Goal: Transaction & Acquisition: Purchase product/service

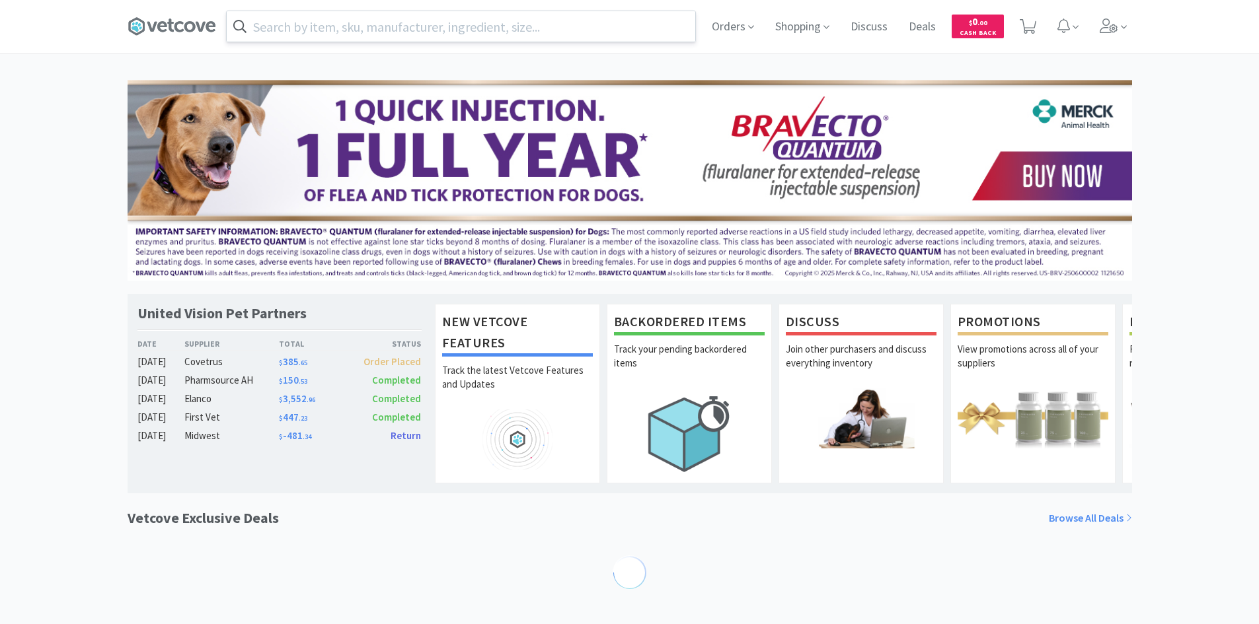
click at [391, 29] on input "text" at bounding box center [461, 26] width 469 height 30
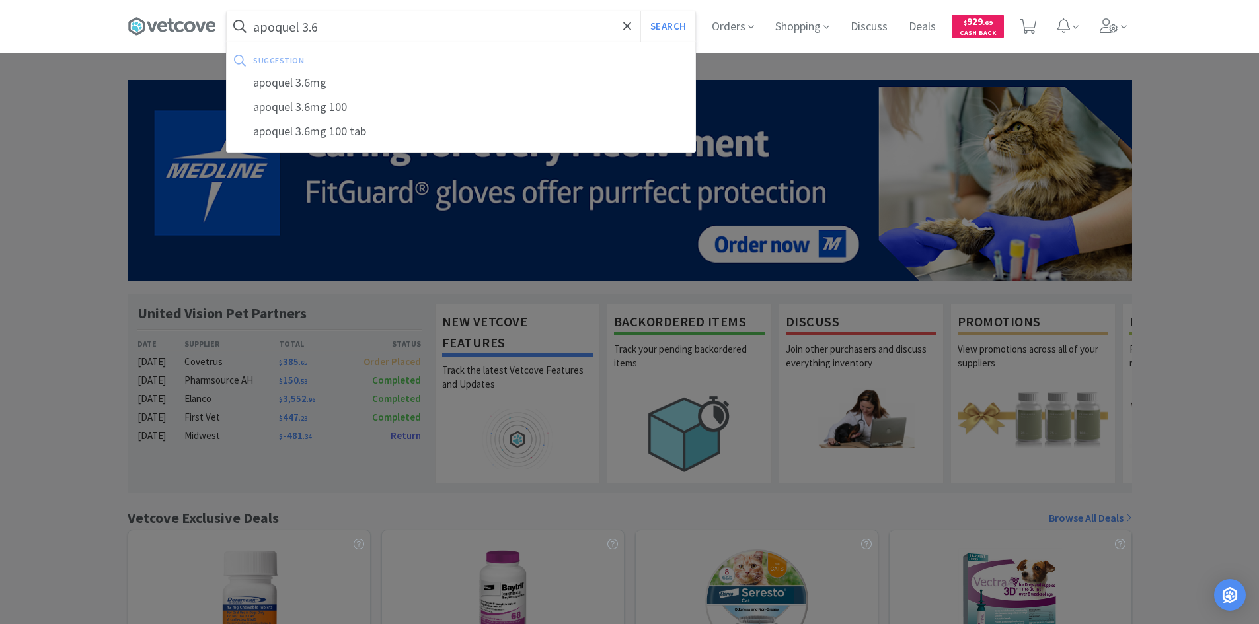
type input "apoquel 3.6"
click at [640, 11] on button "Search" at bounding box center [667, 26] width 55 height 30
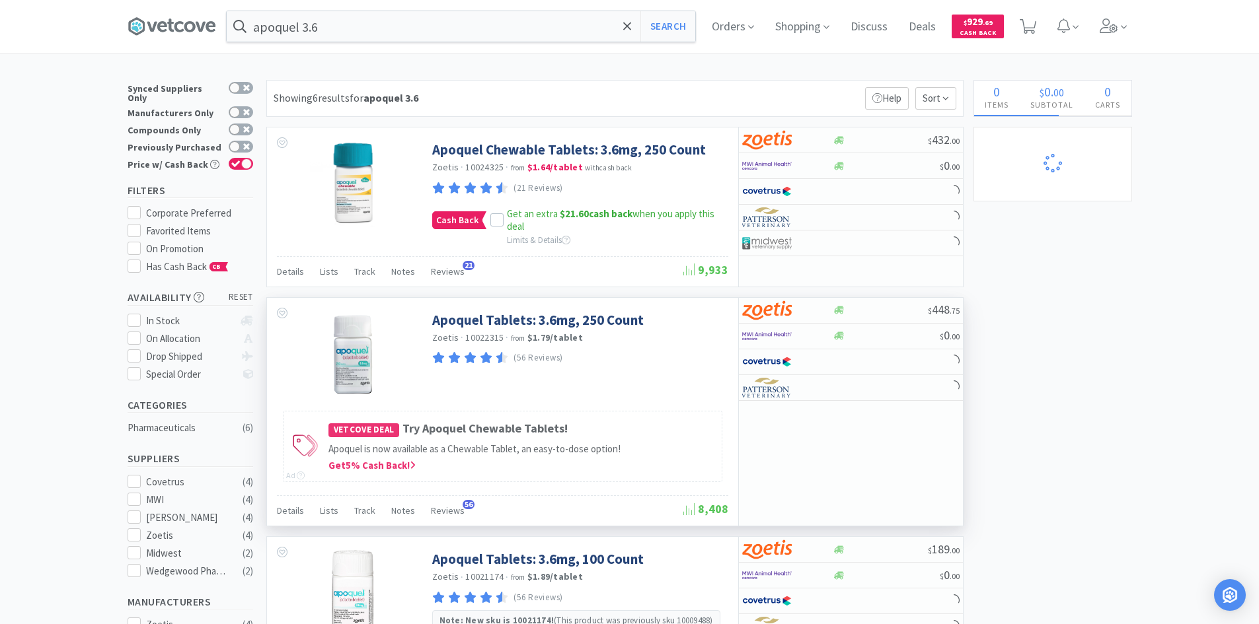
select select "1"
select select "2"
select select "1"
select select "2"
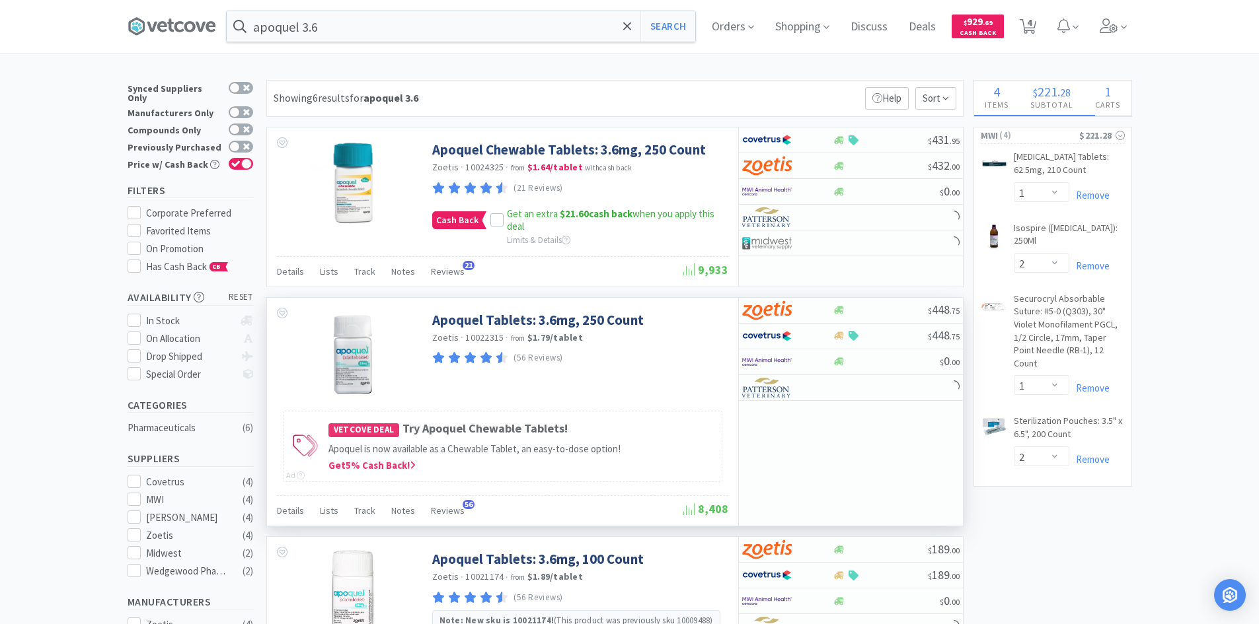
select select "2"
select select "1"
select select "10"
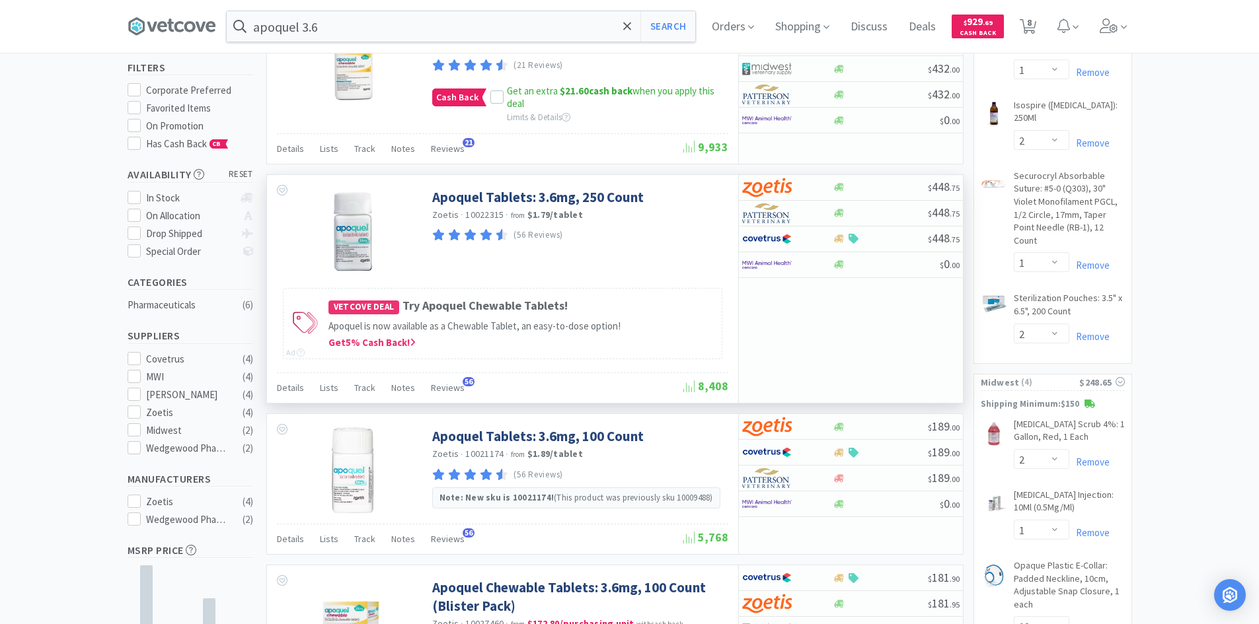
scroll to position [264, 0]
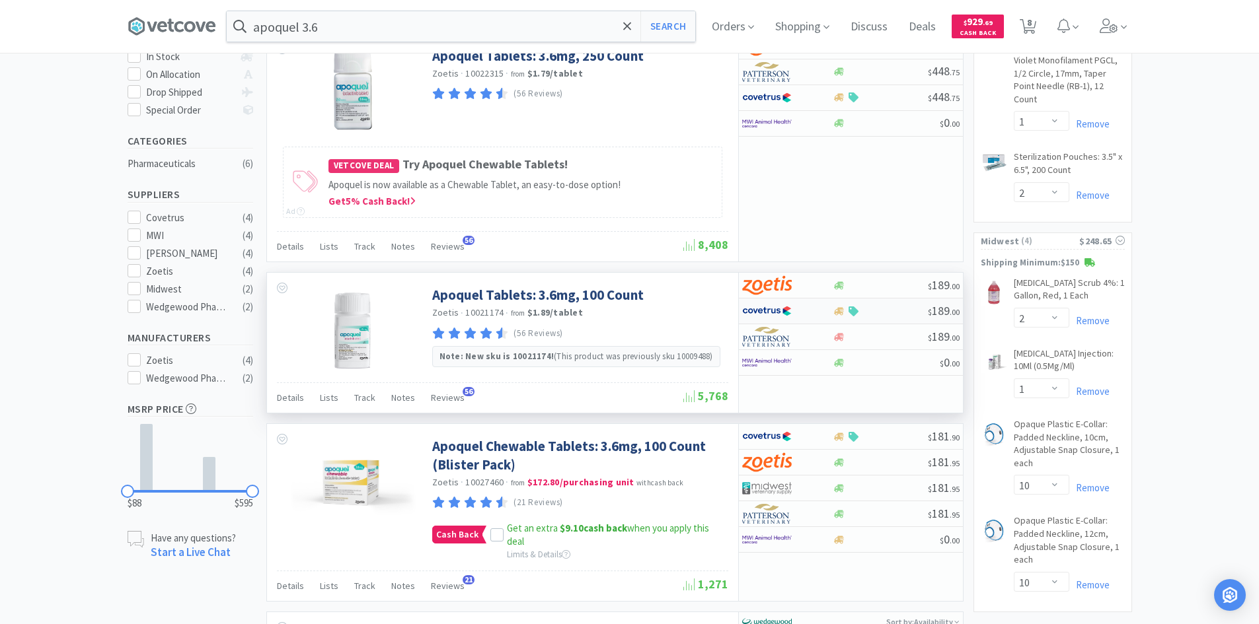
click at [805, 311] on div at bounding box center [778, 311] width 73 height 22
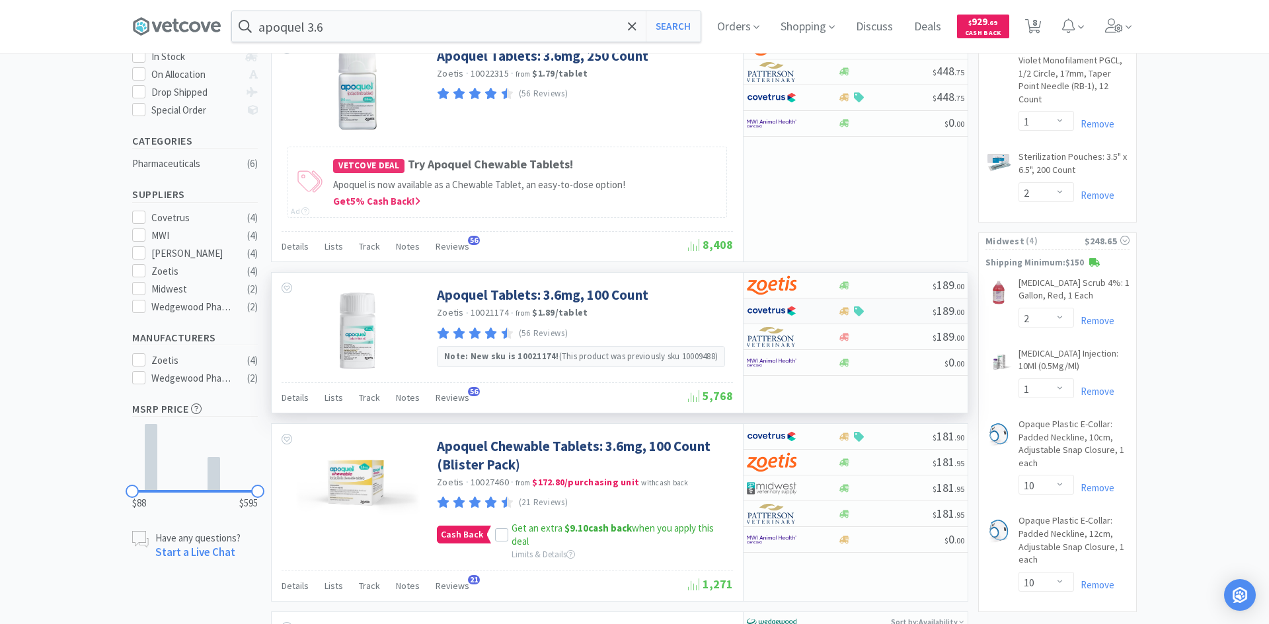
select select "1"
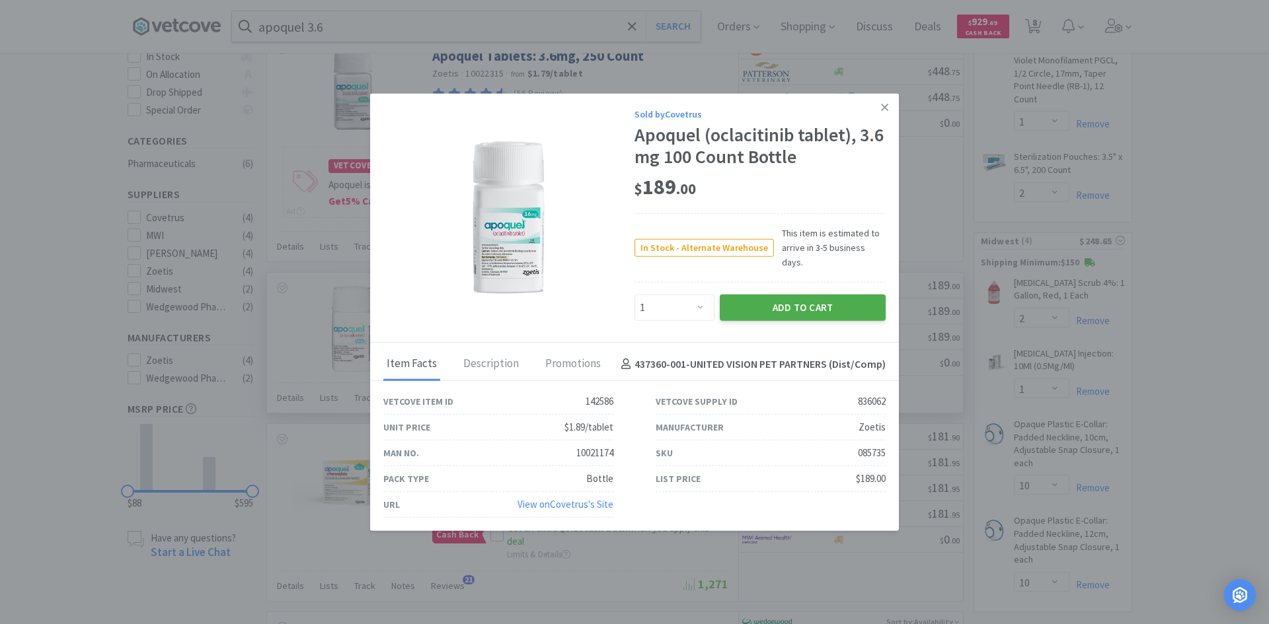
click at [800, 304] on button "Add to Cart" at bounding box center [803, 308] width 166 height 26
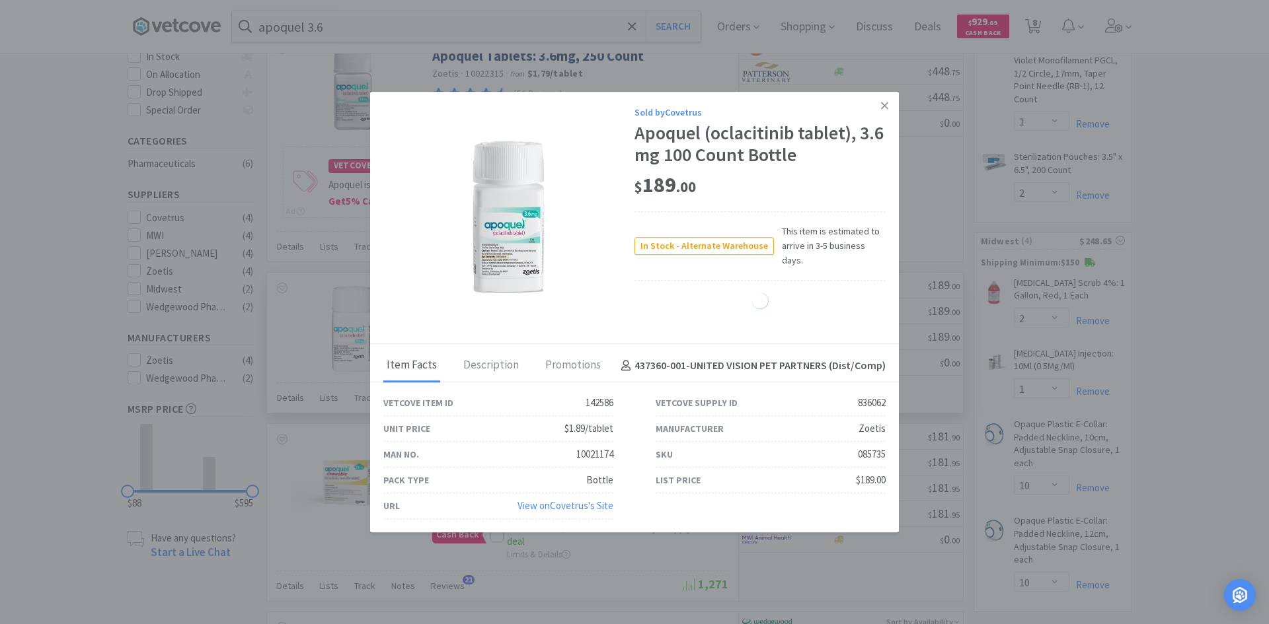
select select "1"
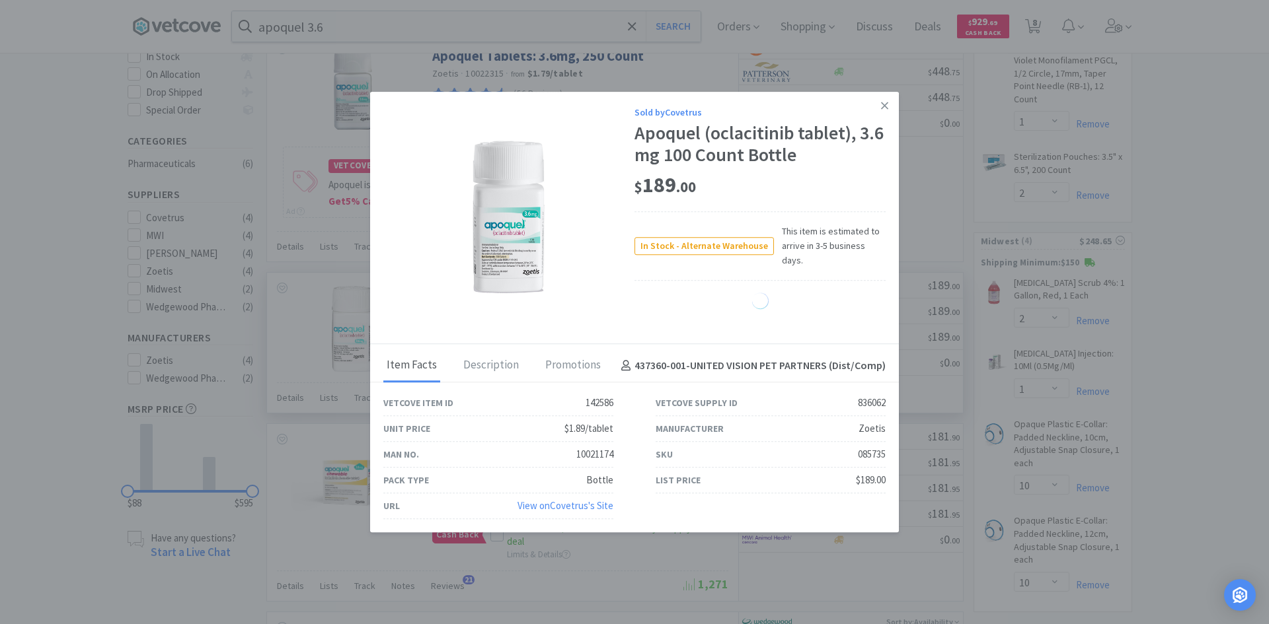
select select "1"
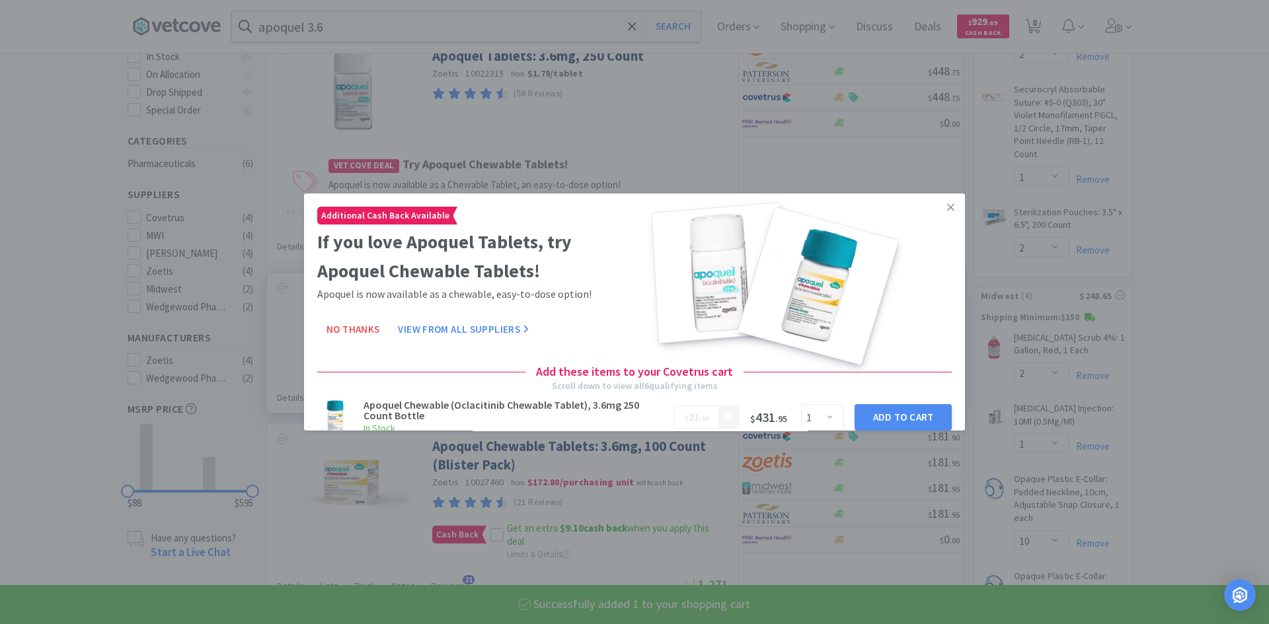
select select "1"
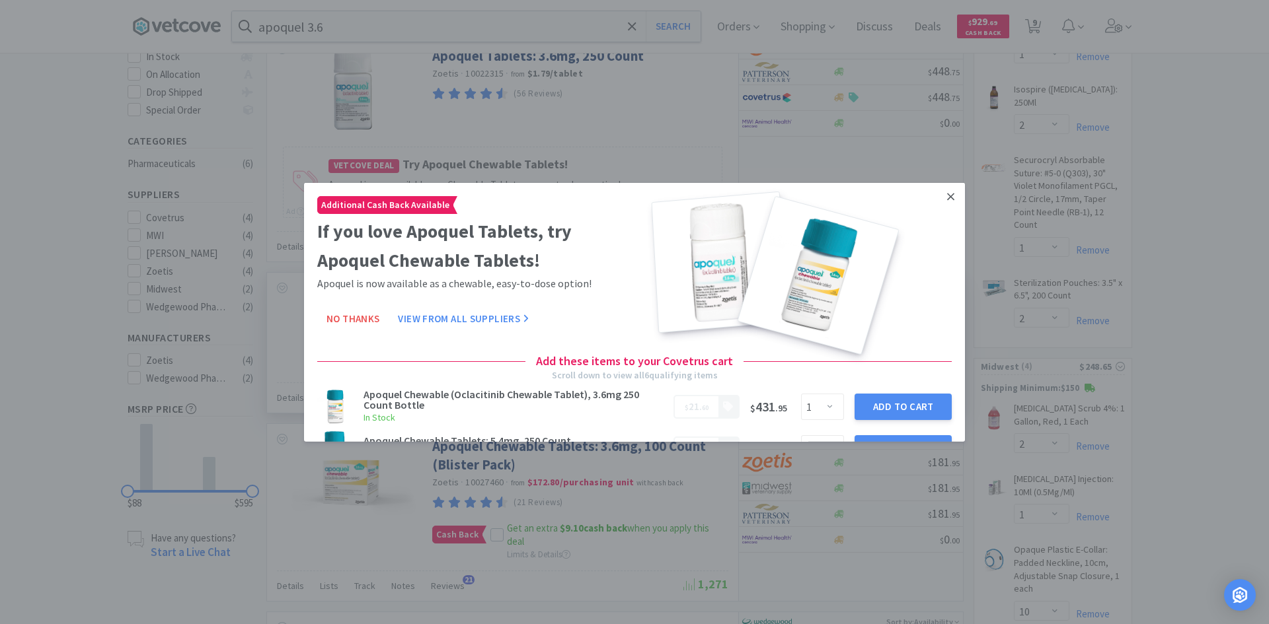
click at [947, 194] on icon at bounding box center [950, 196] width 7 height 7
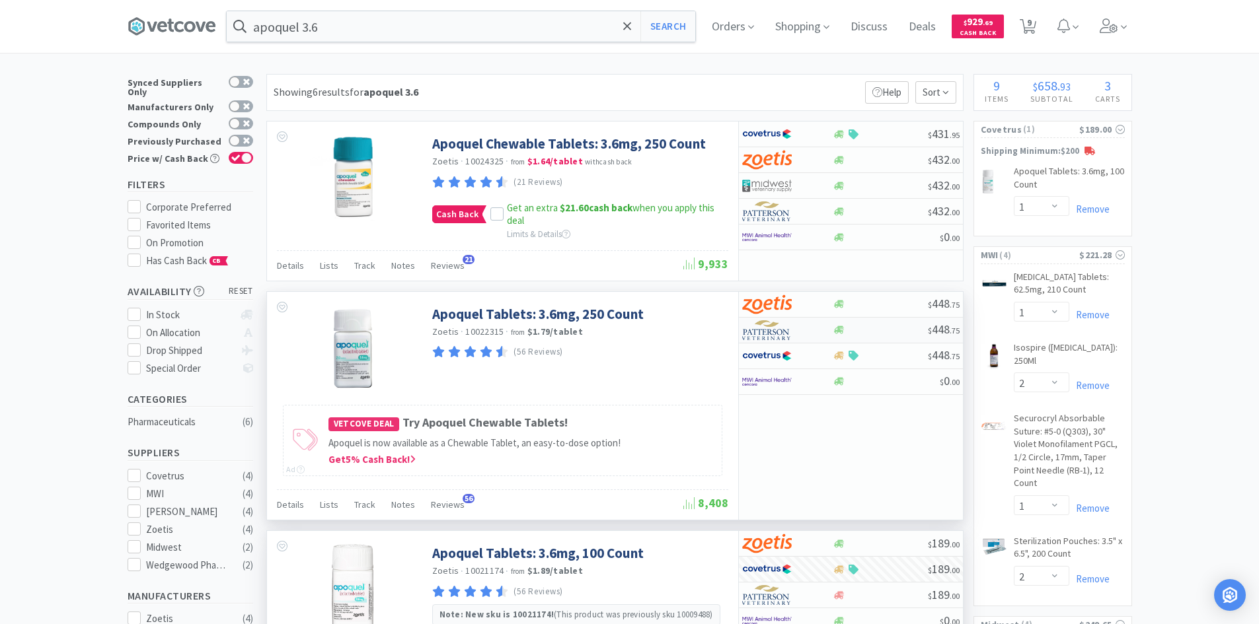
scroll to position [0, 0]
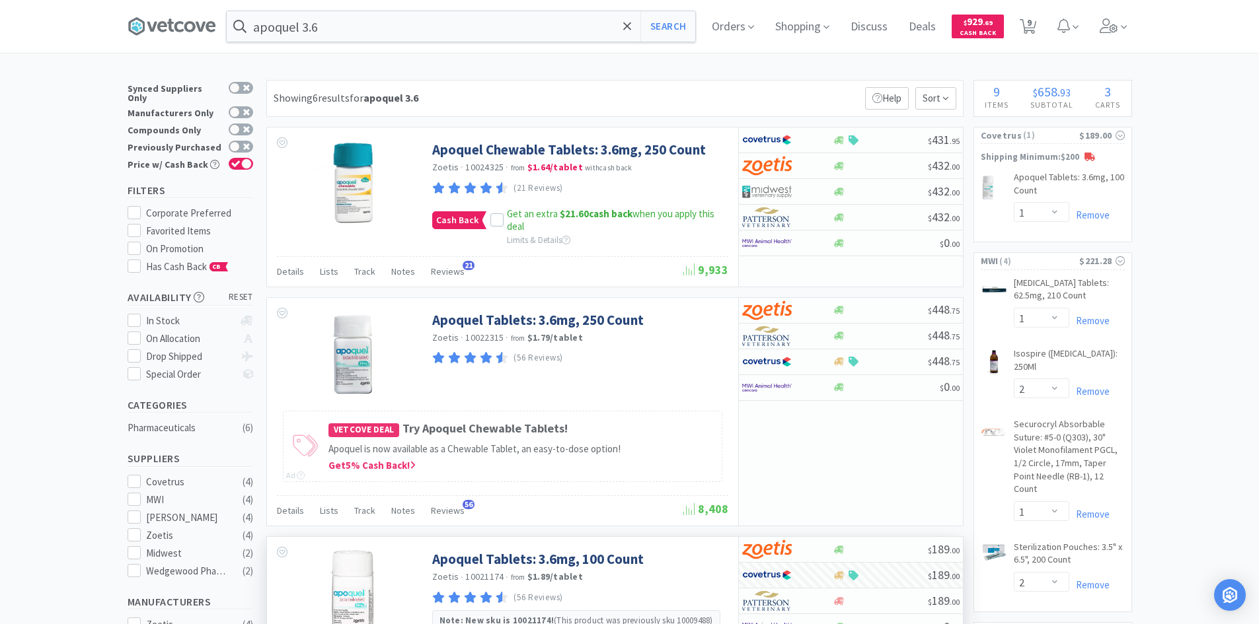
click at [491, 44] on div "apoquel 3.6 Search Orders Shopping Discuss Discuss Deals Deals $ 929 . 69 Cash …" at bounding box center [630, 26] width 1004 height 53
click at [481, 30] on input "apoquel 3.6" at bounding box center [461, 26] width 469 height 30
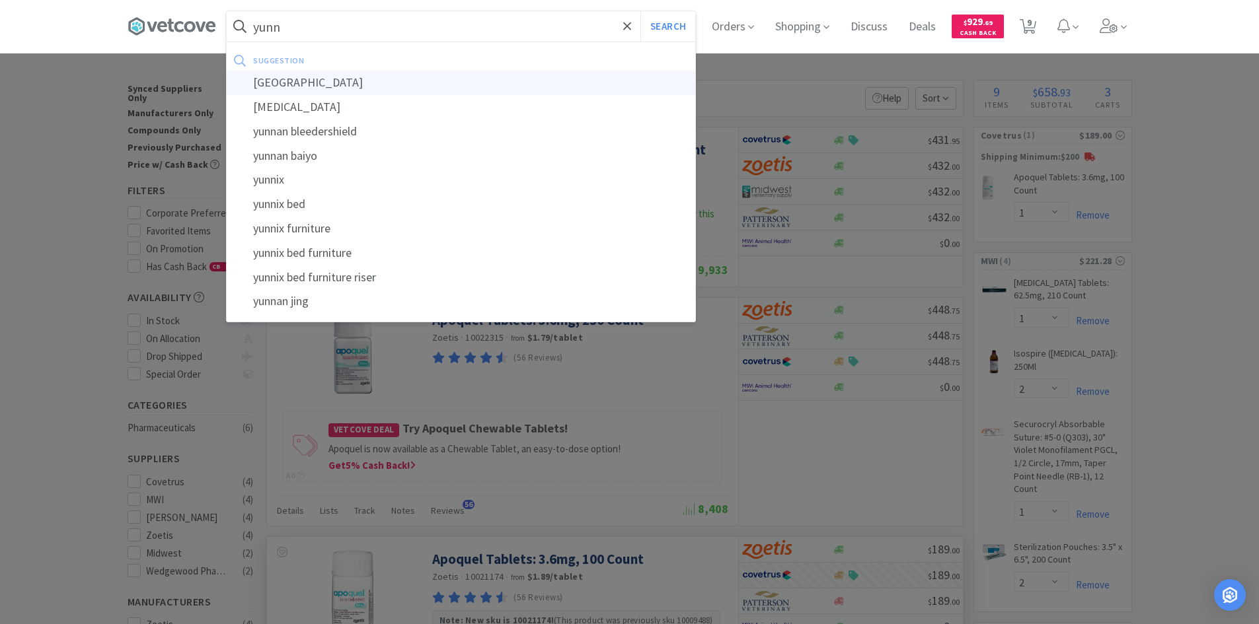
type input "[MEDICAL_DATA]"
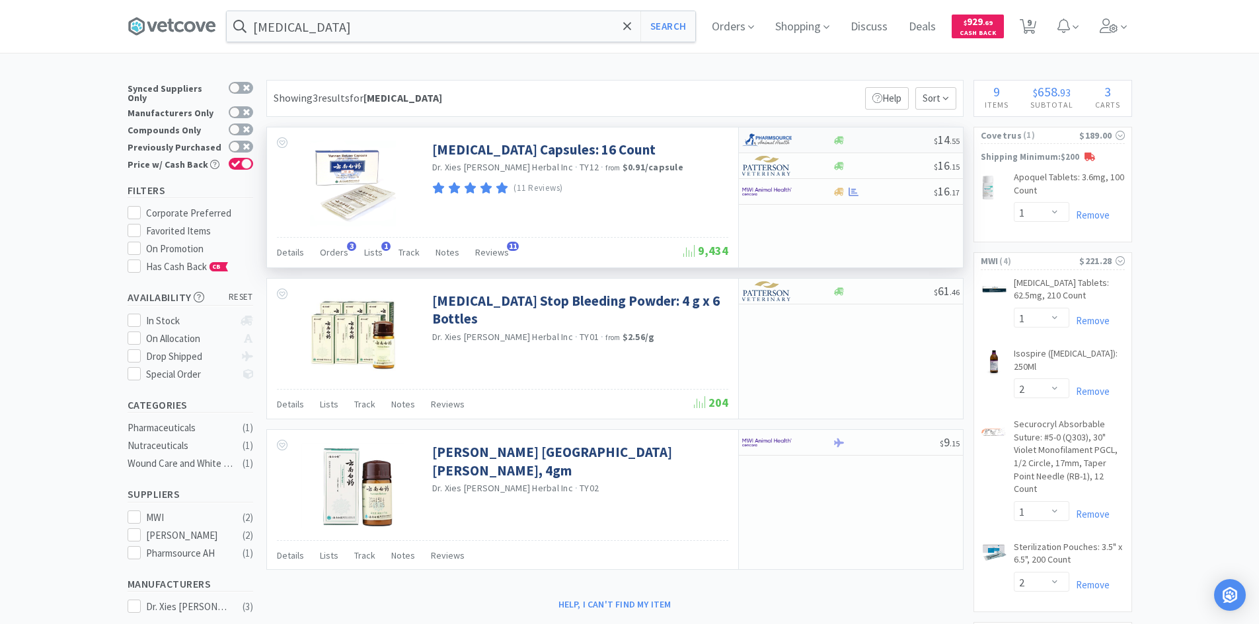
click at [815, 139] on div at bounding box center [787, 140] width 91 height 22
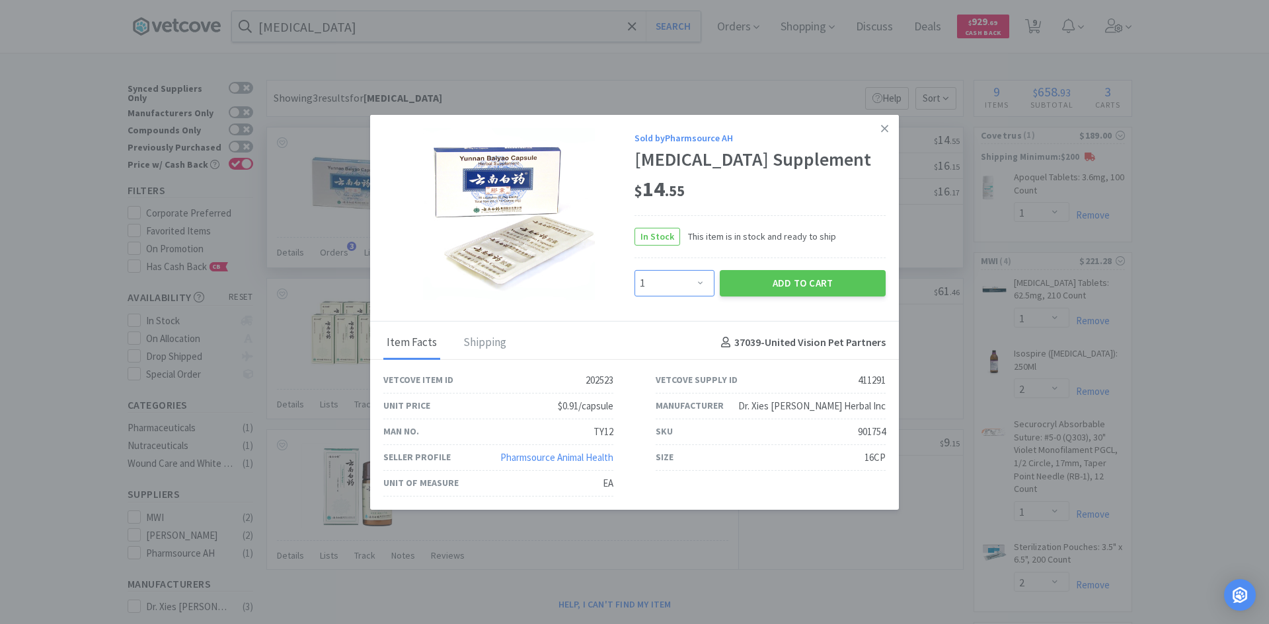
click at [703, 282] on select "Enter Quantity 1 2 3 4 5 6 7 8 9 10 11 12 13 14 15 16 17 18 19 20 Enter Quantity" at bounding box center [674, 283] width 80 height 26
select select "4"
click at [634, 270] on select "Enter Quantity 1 2 3 4 5 6 7 8 9 10 11 12 13 14 15 16 17 18 19 20 Enter Quantity" at bounding box center [674, 283] width 80 height 26
click at [765, 283] on button "Add to Cart" at bounding box center [803, 283] width 166 height 26
select select "4"
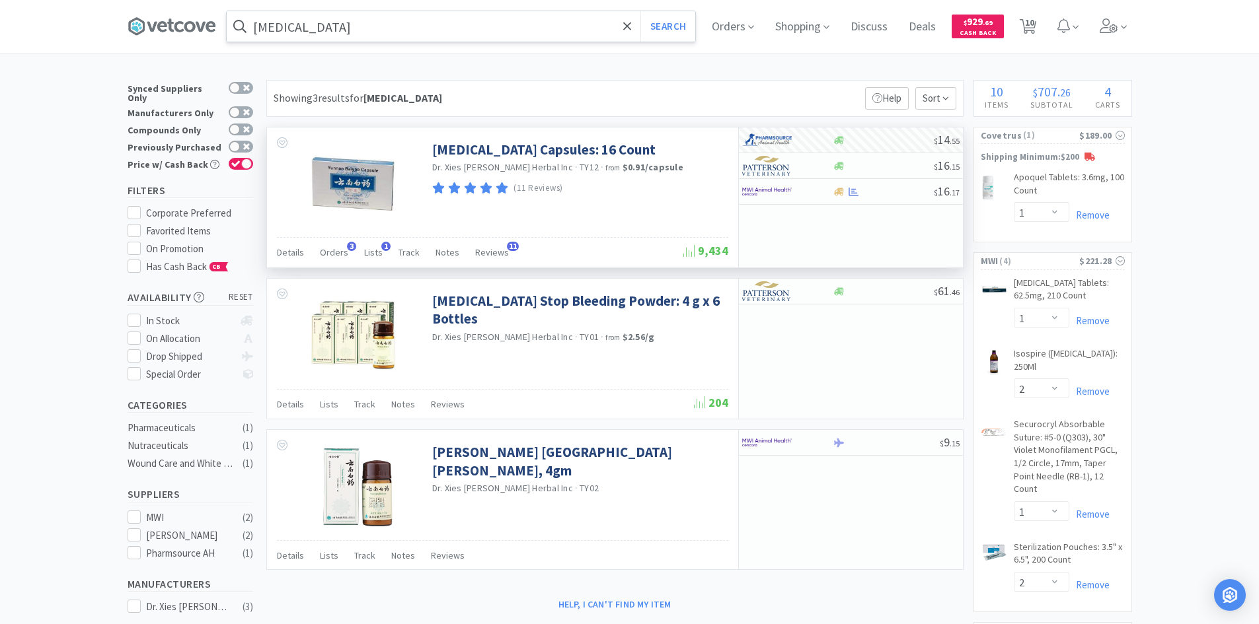
drag, startPoint x: 491, startPoint y: 26, endPoint x: 519, endPoint y: 19, distance: 28.5
click at [489, 26] on input "[MEDICAL_DATA]" at bounding box center [461, 26] width 469 height 30
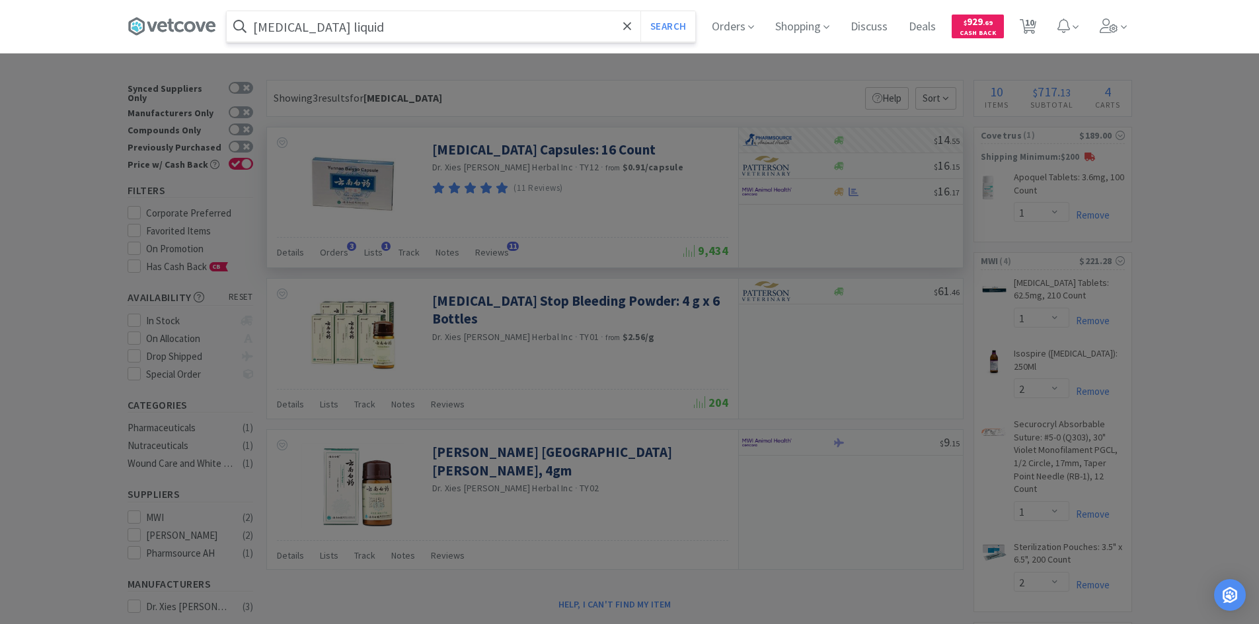
type input "[MEDICAL_DATA] liquid"
click at [640, 11] on button "Search" at bounding box center [667, 26] width 55 height 30
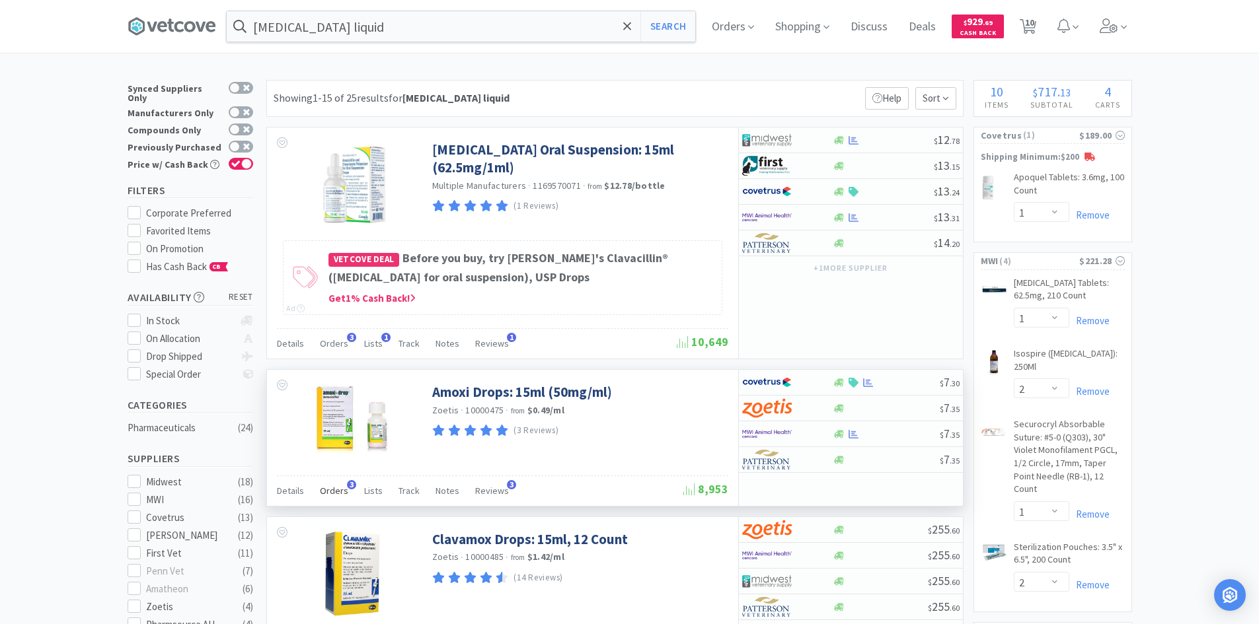
click at [339, 490] on span "Orders" at bounding box center [334, 491] width 28 height 12
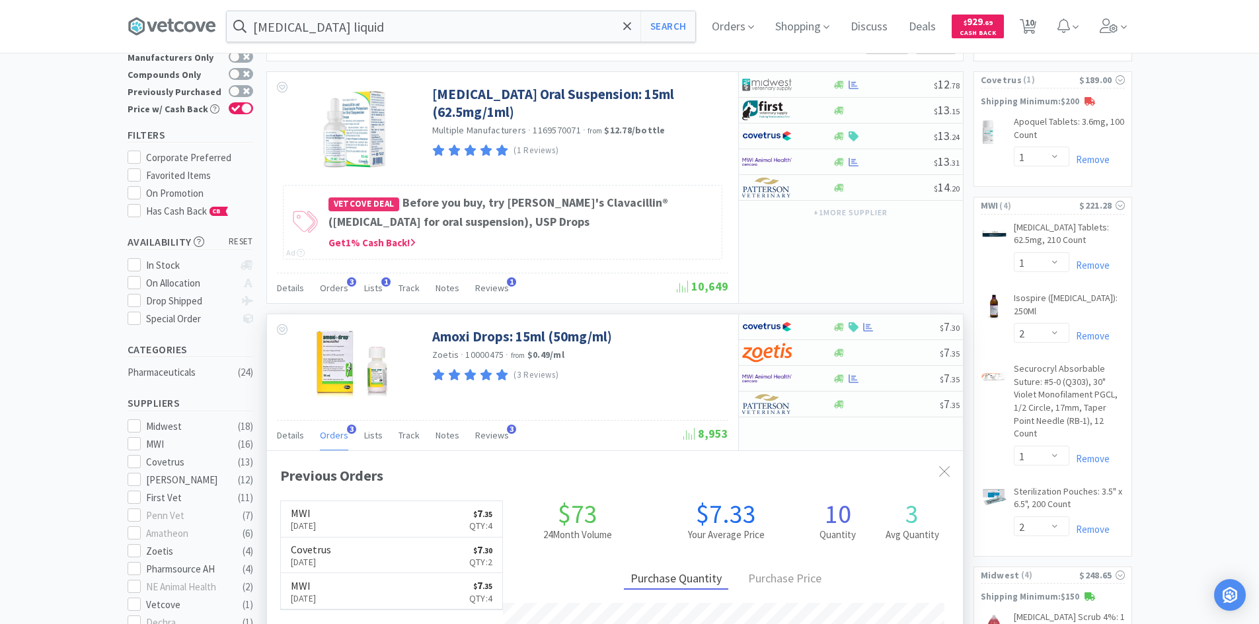
scroll to position [132, 0]
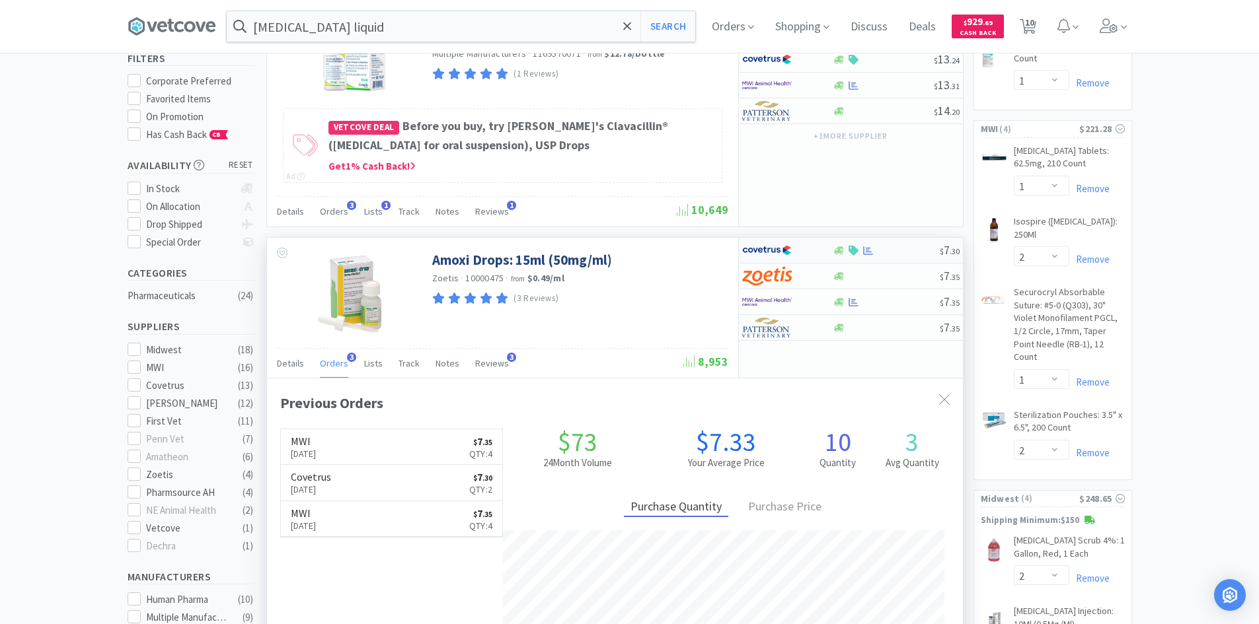
click at [812, 248] on div at bounding box center [778, 250] width 73 height 22
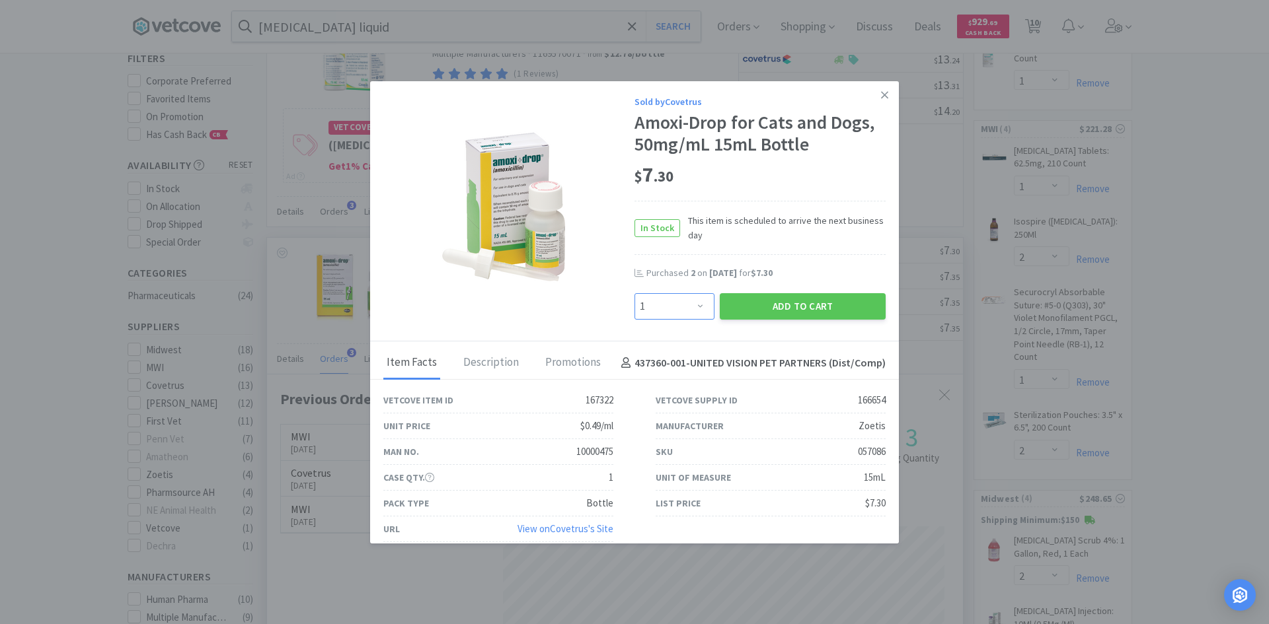
click at [695, 313] on select "Enter Quantity 1 2 3 4 5 6 7 8 9 10 11 12 13 14 15 16 17 18 19 20 Enter Quantity" at bounding box center [674, 306] width 80 height 26
select select "4"
click at [634, 293] on select "Enter Quantity 1 2 3 4 5 6 7 8 9 10 11 12 13 14 15 16 17 18 19 20 Enter Quantity" at bounding box center [674, 306] width 80 height 26
click at [750, 308] on button "Add to Cart" at bounding box center [803, 306] width 166 height 26
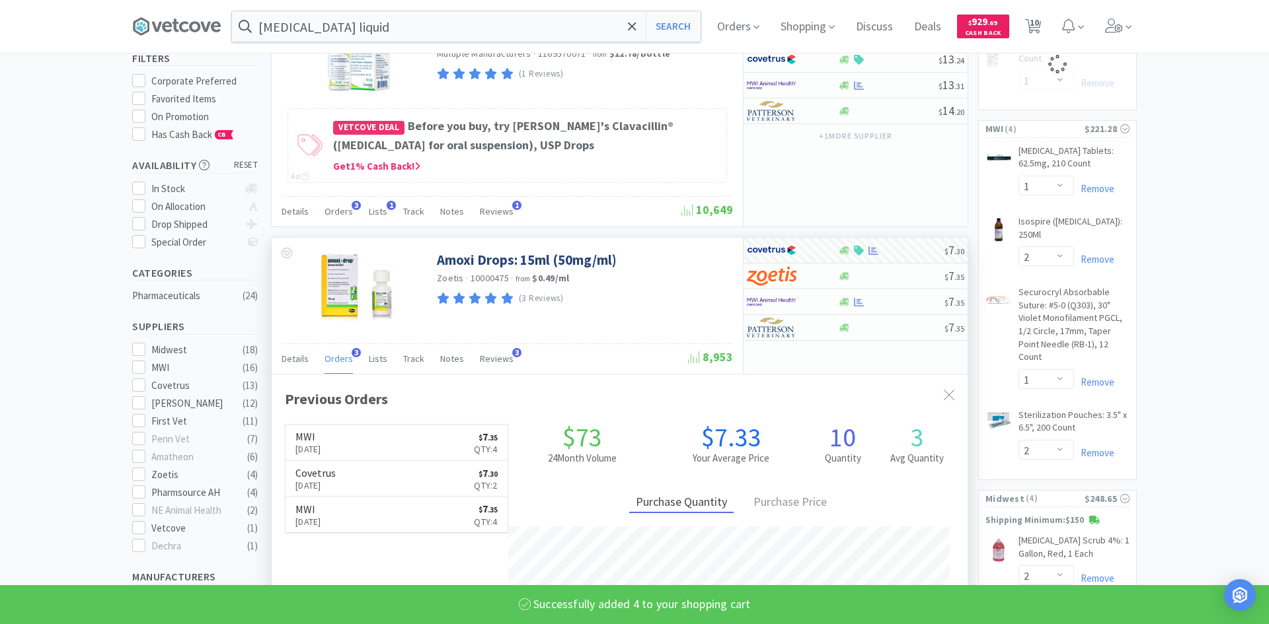
select select "4"
select select "1"
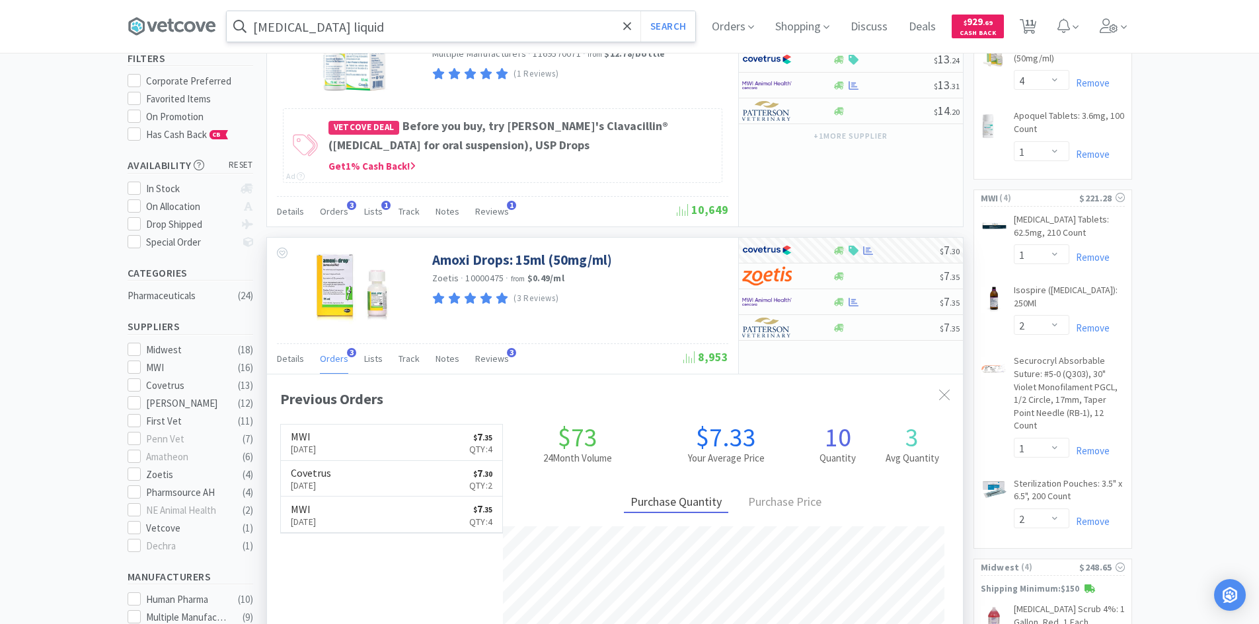
click at [452, 19] on input "[MEDICAL_DATA] liquid" at bounding box center [461, 26] width 469 height 30
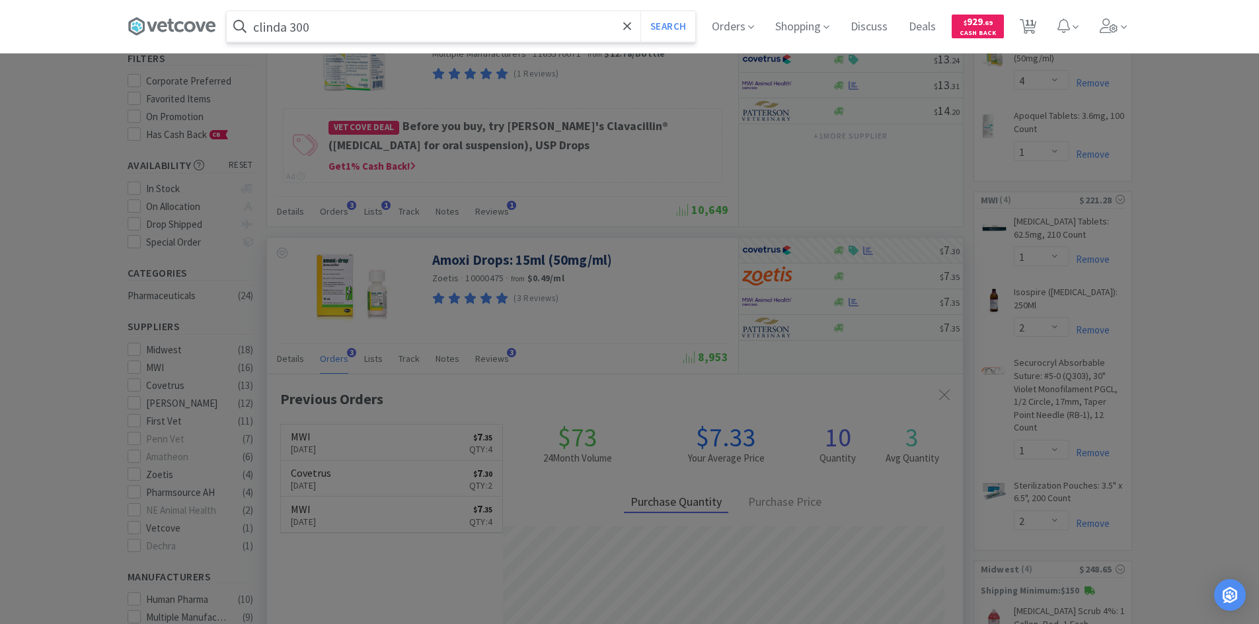
type input "clinda 300"
click at [640, 11] on button "Search" at bounding box center [667, 26] width 55 height 30
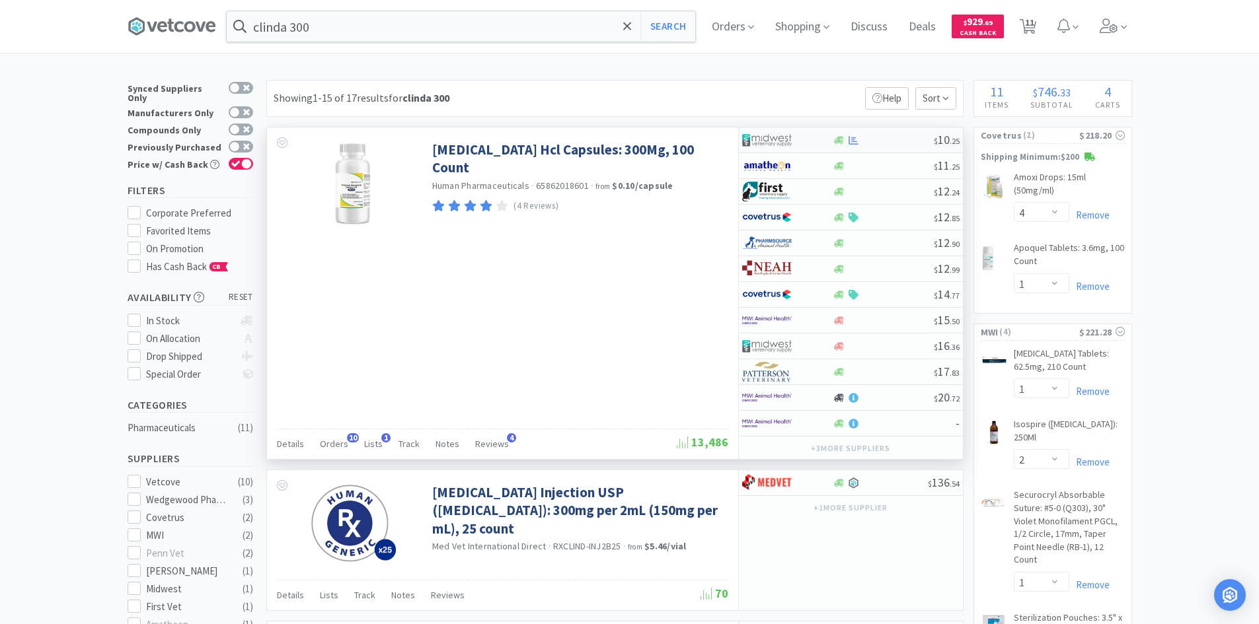
click at [803, 139] on div at bounding box center [778, 140] width 73 height 22
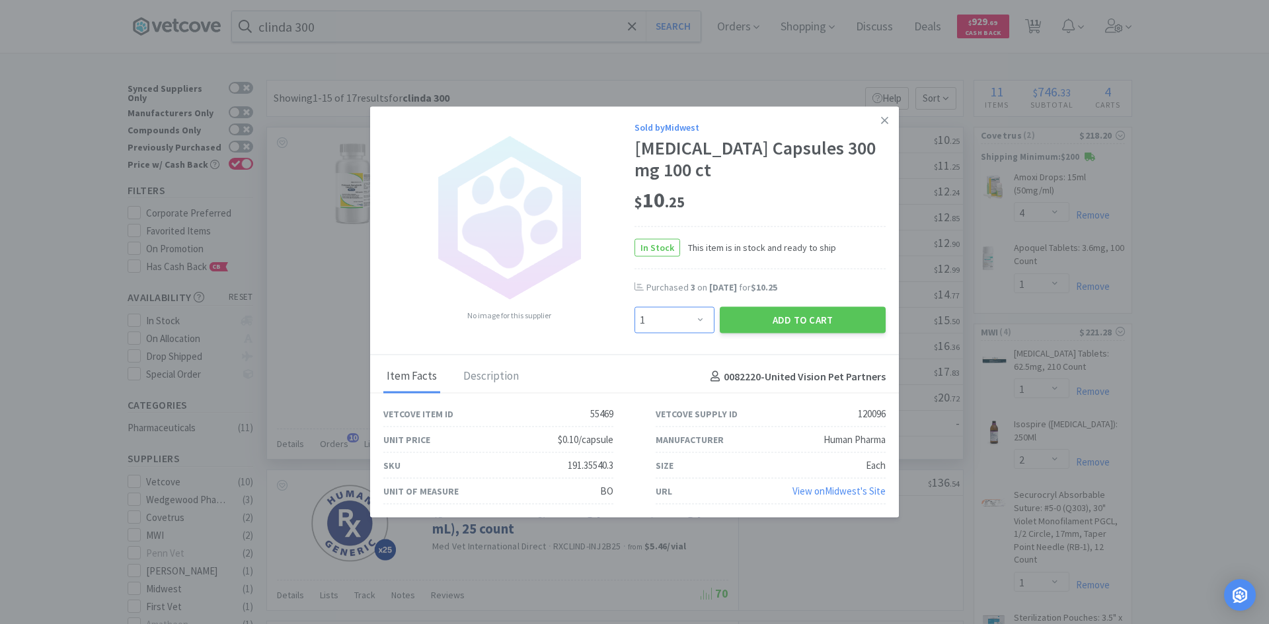
click at [700, 317] on select "Enter Quantity 1 2 3 4 5 6 7 8 9 10 11 12 13 14 15 16 17 18 19 20 Enter Quantity" at bounding box center [674, 320] width 80 height 26
select select "3"
click at [634, 307] on select "Enter Quantity 1 2 3 4 5 6 7 8 9 10 11 12 13 14 15 16 17 18 19 20 Enter Quantity" at bounding box center [674, 320] width 80 height 26
click at [742, 319] on button "Add to Cart" at bounding box center [803, 320] width 166 height 26
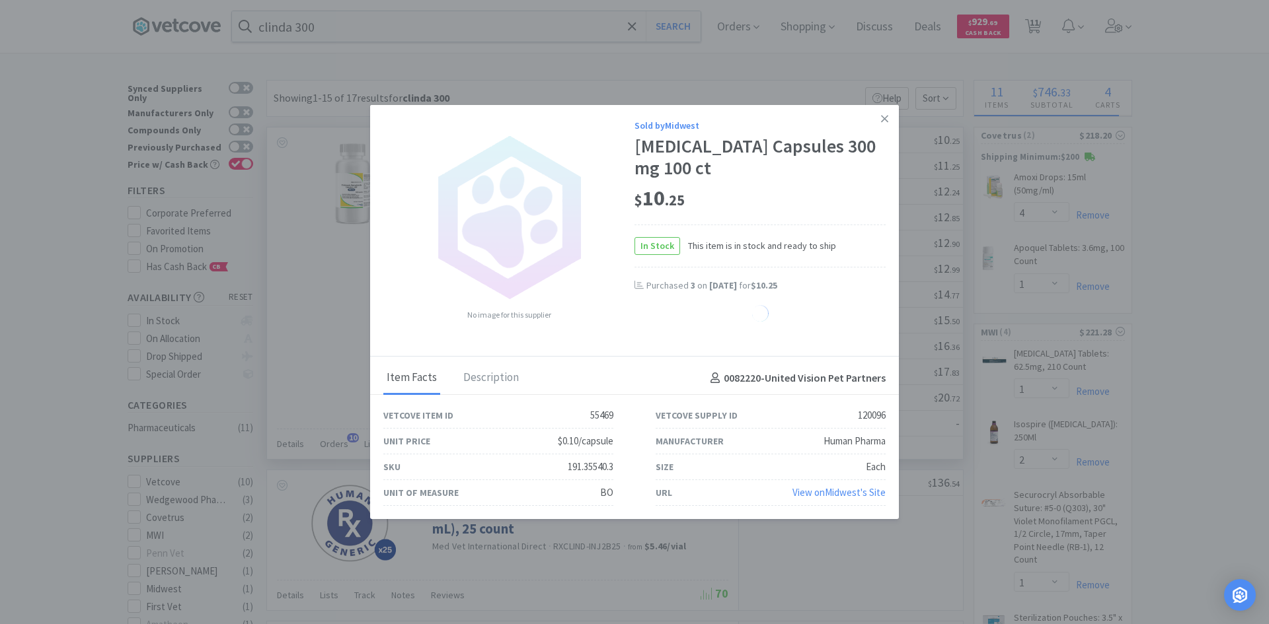
select select "3"
select select "1"
select select "10"
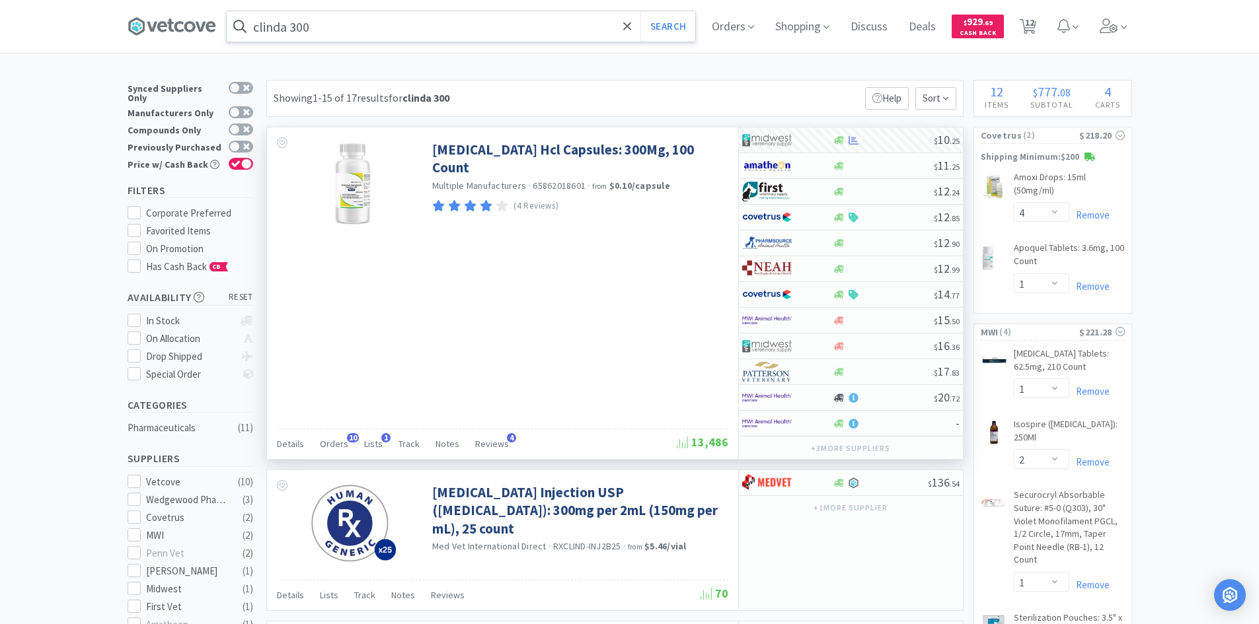
click at [533, 40] on input "clinda 300" at bounding box center [461, 26] width 469 height 30
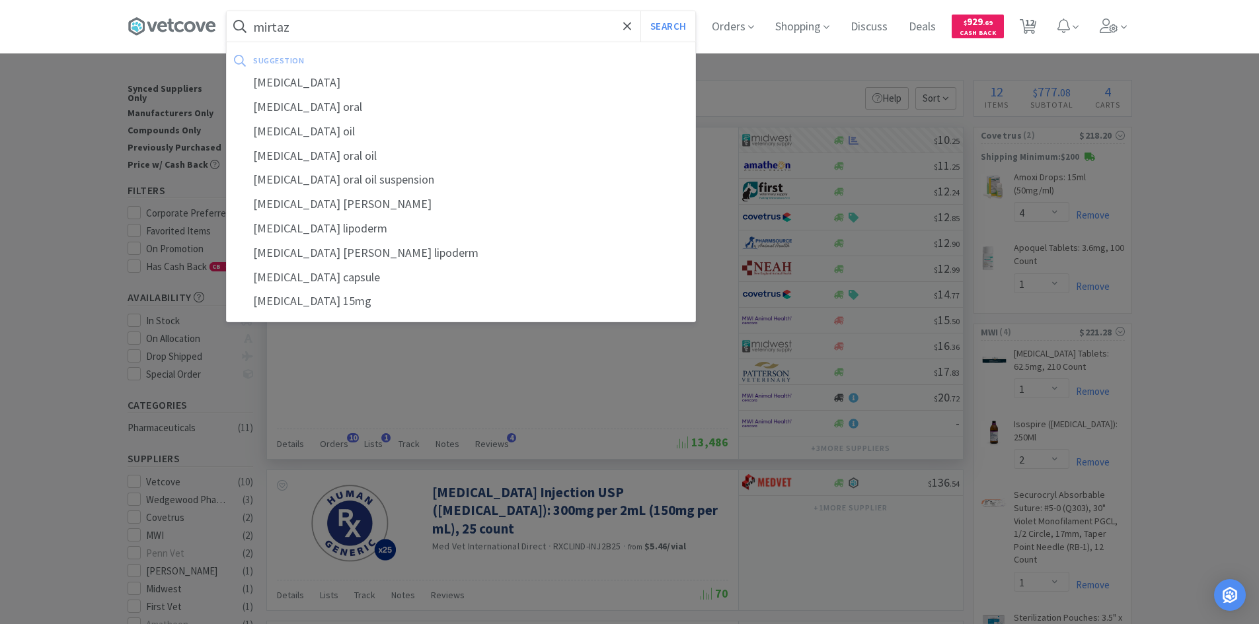
type input "mirtaz"
click at [640, 11] on button "Search" at bounding box center [667, 26] width 55 height 30
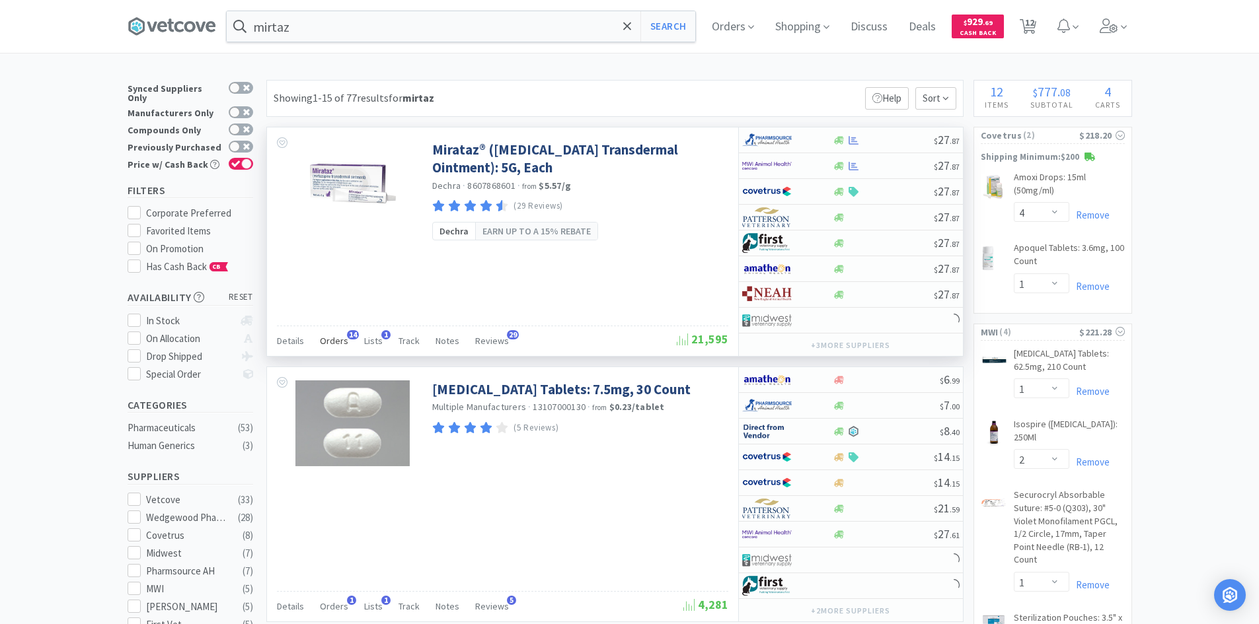
click at [338, 340] on span "Orders" at bounding box center [334, 341] width 28 height 12
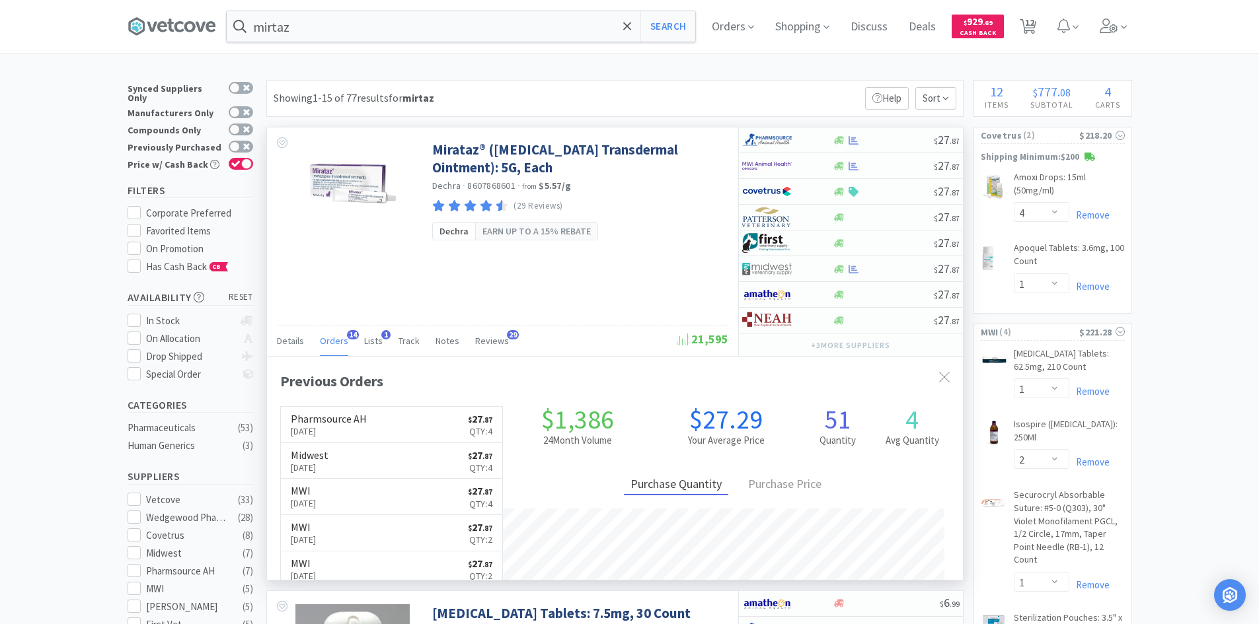
scroll to position [354, 696]
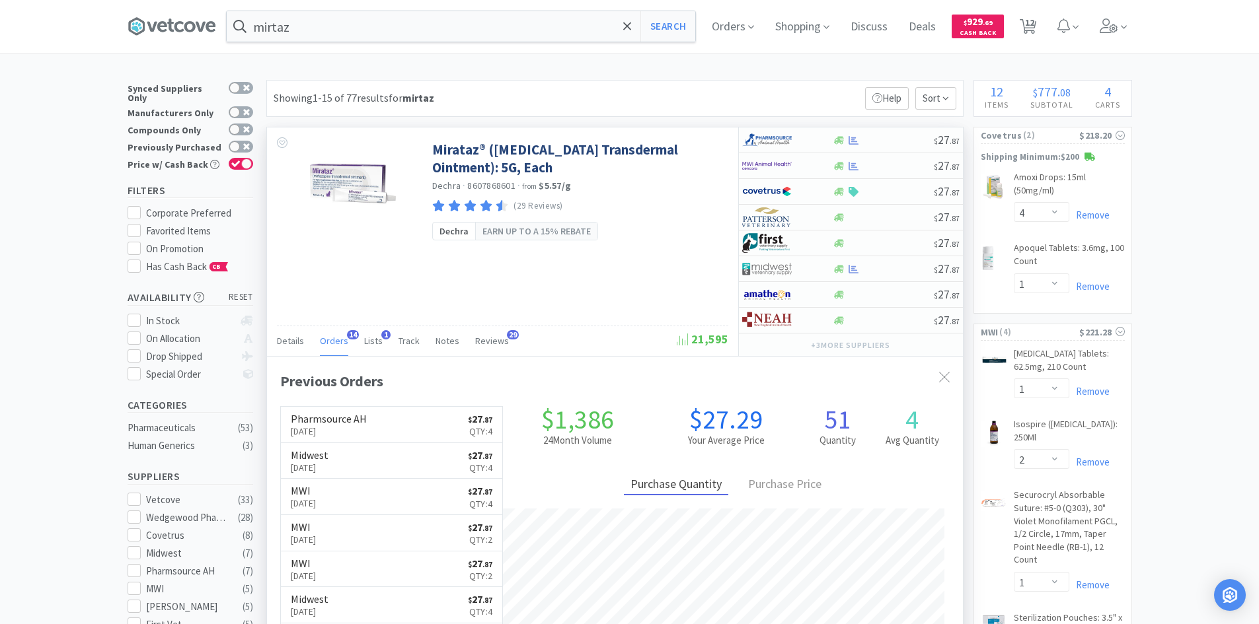
click at [338, 340] on span "Orders" at bounding box center [334, 341] width 28 height 12
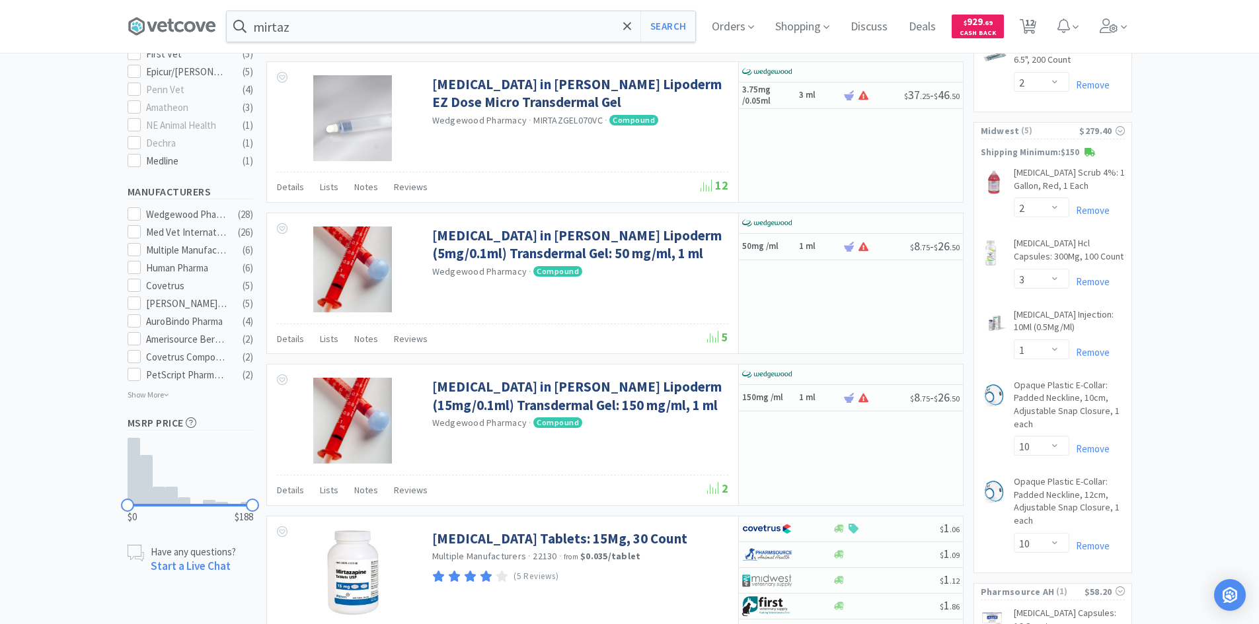
scroll to position [595, 0]
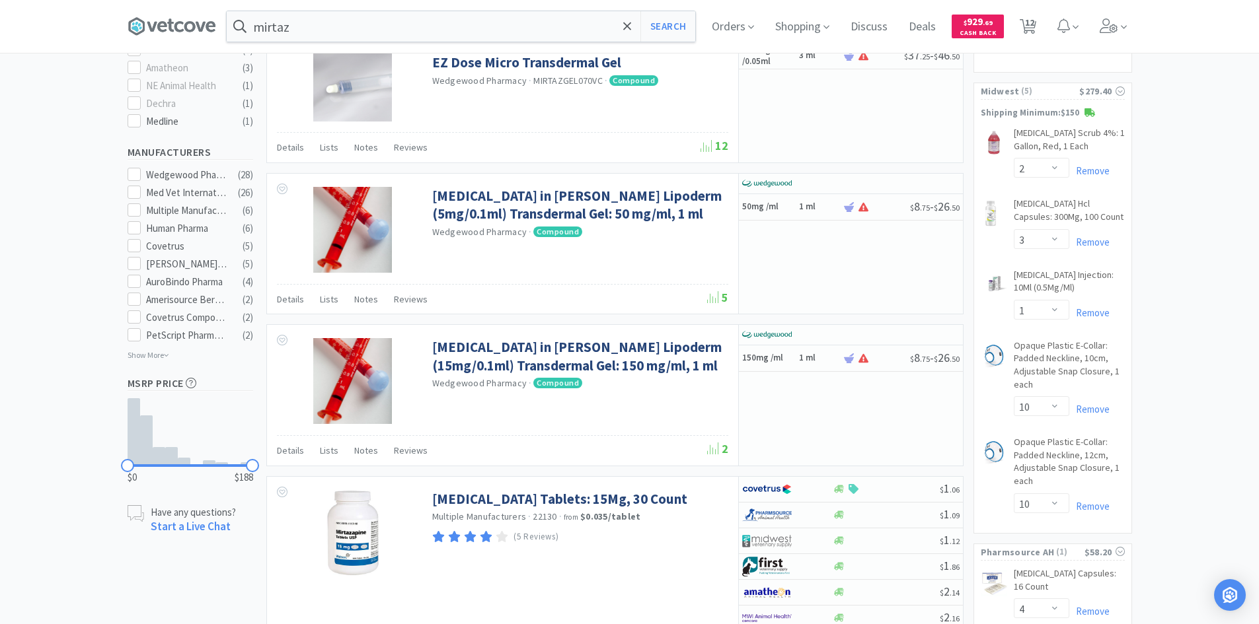
scroll to position [661, 0]
